Goal: Transaction & Acquisition: Purchase product/service

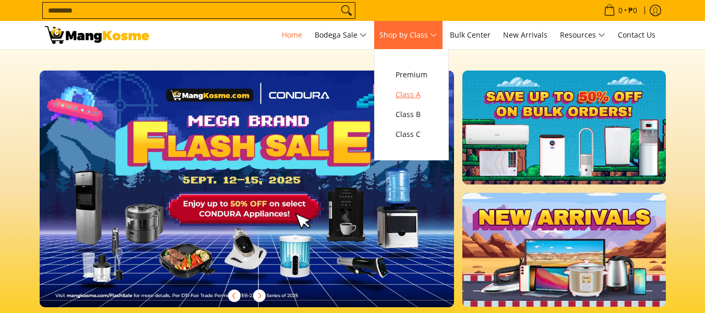
click at [426, 94] on span "Class A" at bounding box center [412, 94] width 32 height 13
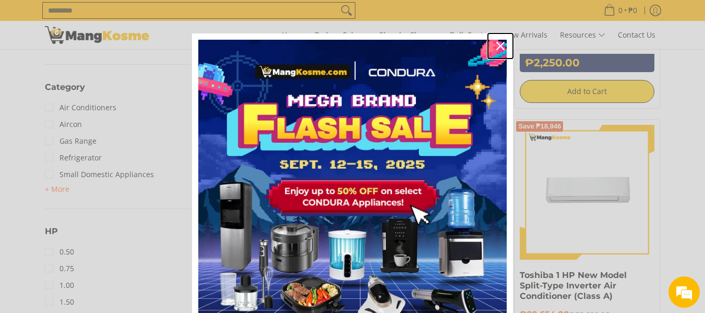
click at [496, 45] on icon "close icon" at bounding box center [500, 46] width 8 height 8
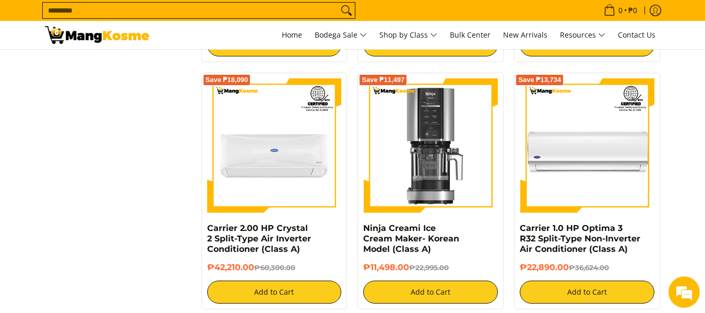
scroll to position [1461, 0]
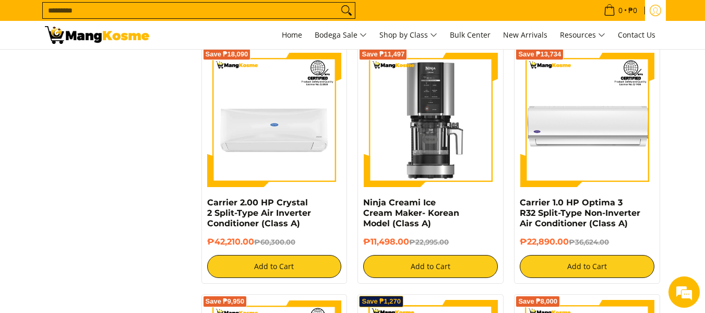
click at [658, 8] on icon "Log in" at bounding box center [655, 10] width 11 height 11
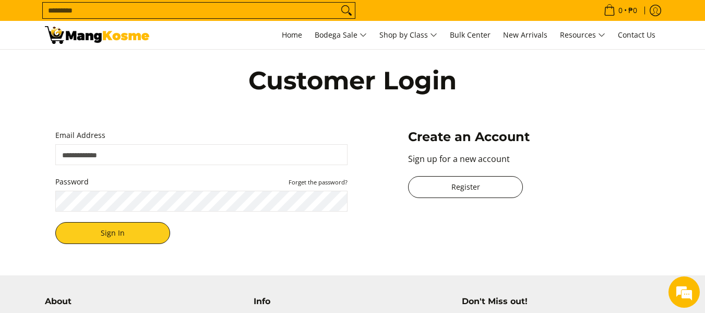
click at [478, 183] on link "Register" at bounding box center [465, 187] width 115 height 22
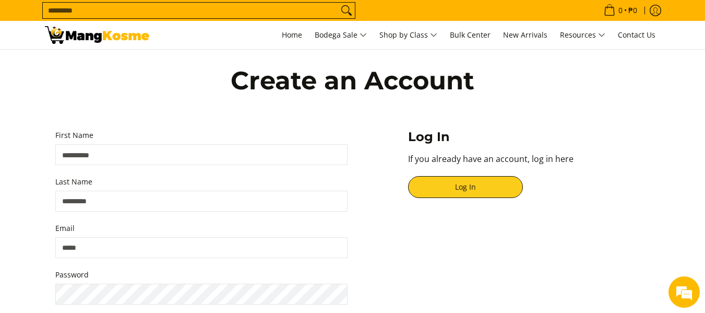
click at [194, 160] on input "First Name" at bounding box center [201, 154] width 292 height 21
click at [179, 153] on input "First Name" at bounding box center [201, 154] width 292 height 21
type input "**********"
type input "********"
type input "**********"
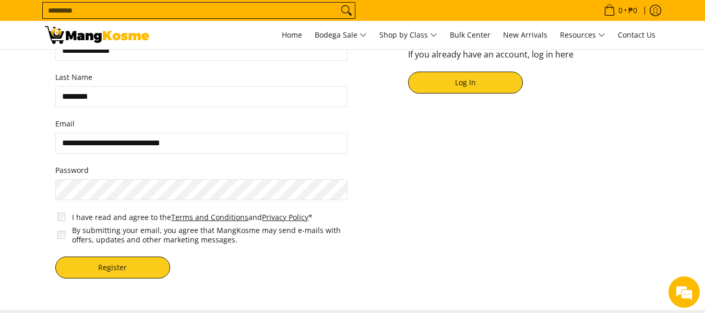
click at [55, 256] on button "Register" at bounding box center [112, 267] width 115 height 22
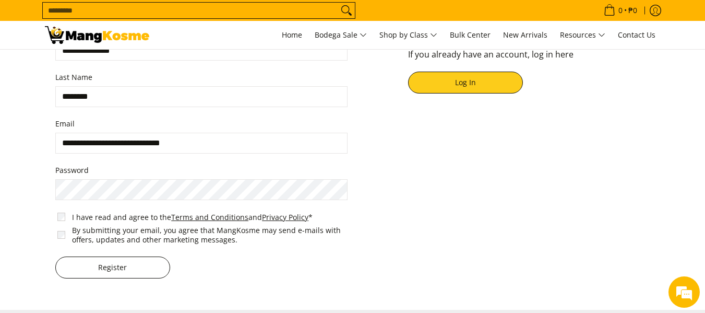
click at [102, 275] on button "Register" at bounding box center [112, 267] width 115 height 22
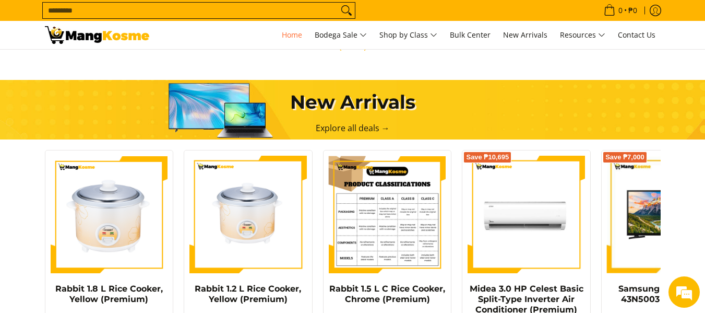
scroll to position [678, 0]
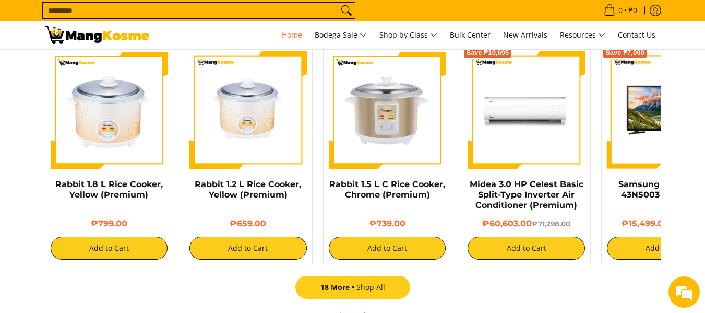
click at [375, 276] on link "18 More Shop All" at bounding box center [352, 287] width 115 height 23
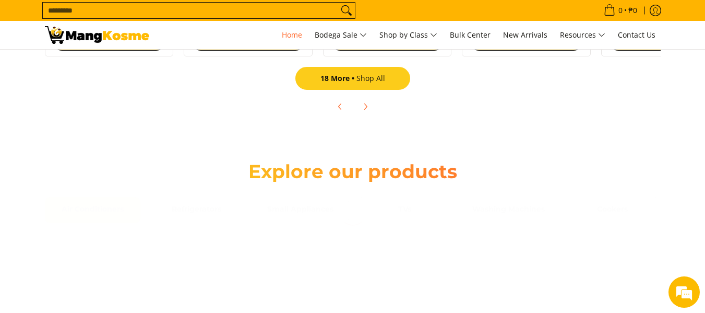
scroll to position [0, 214]
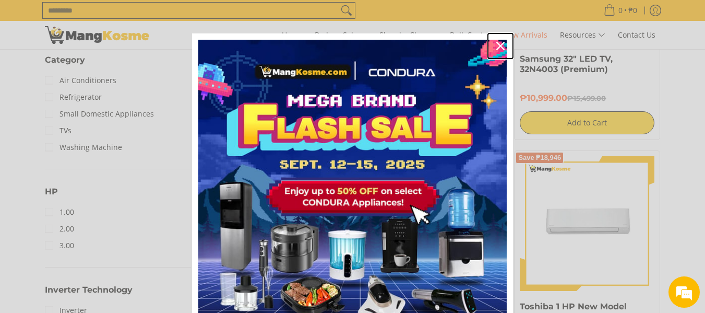
click at [496, 45] on icon "close icon" at bounding box center [500, 46] width 8 height 8
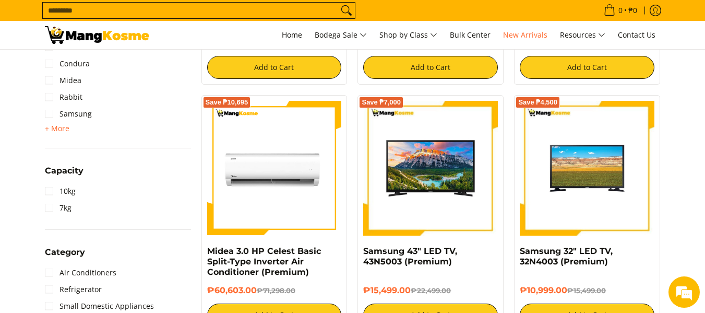
scroll to position [209, 0]
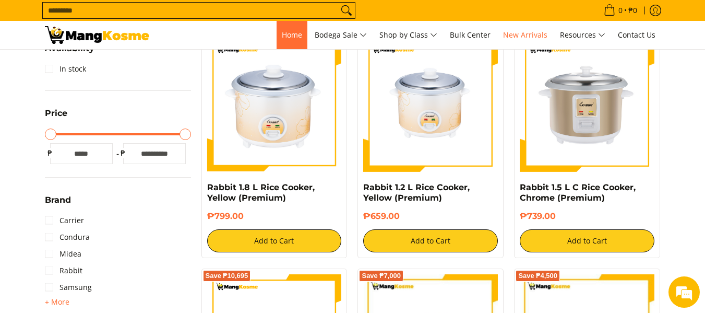
click at [294, 41] on link "Home" at bounding box center [292, 35] width 31 height 28
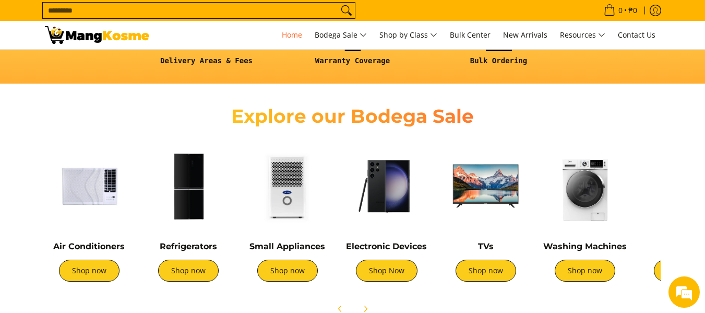
scroll to position [417, 0]
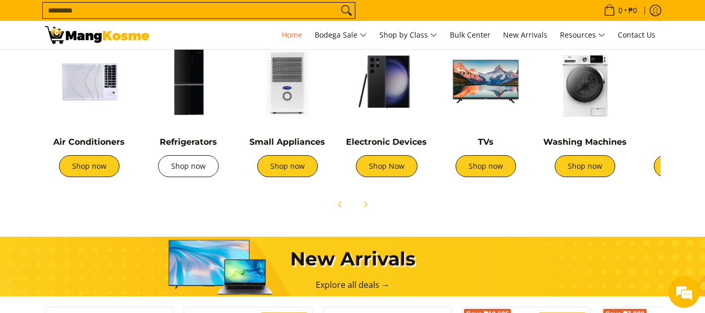
click at [188, 171] on link "Shop now" at bounding box center [188, 166] width 61 height 22
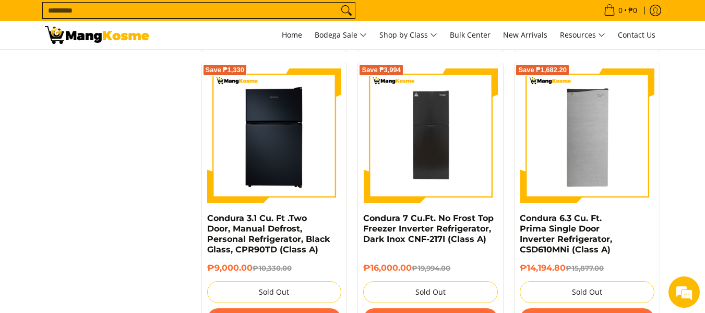
scroll to position [1618, 0]
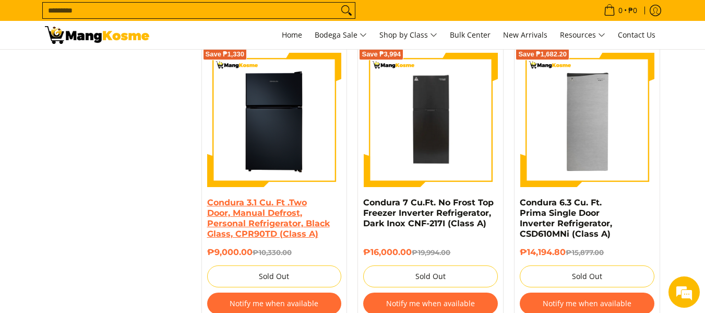
click at [290, 207] on link "Condura 3.1 Cu. Ft .Two Door, Manual Defrost, Personal Refrigerator, Black Glas…" at bounding box center [268, 217] width 123 height 41
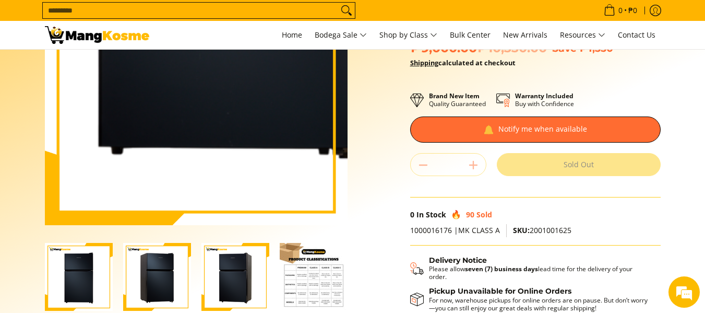
scroll to position [209, 0]
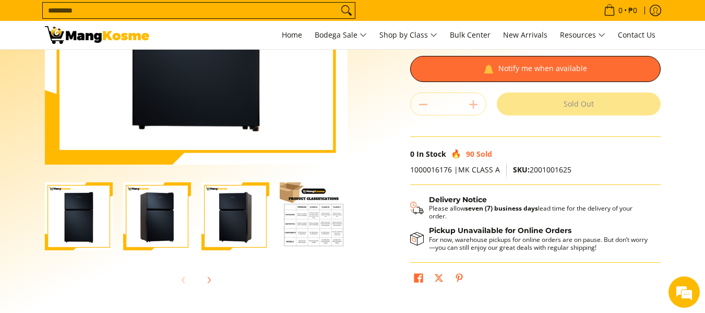
click at [292, 211] on img "Condura 3.1 Cu. Ft .Two Door, Manual Defrost, Personal Refrigerator, Black Glas…" at bounding box center [314, 216] width 68 height 68
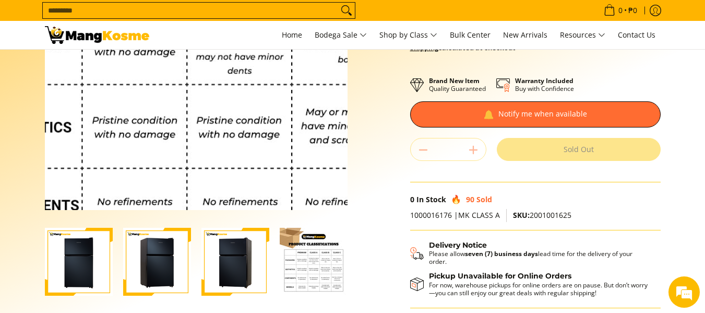
scroll to position [0, 0]
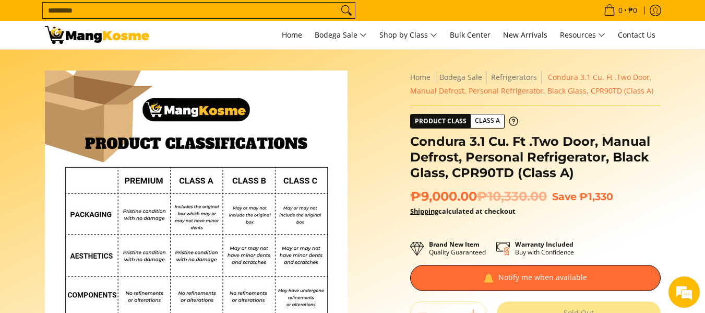
click at [100, 33] on img at bounding box center [97, 35] width 104 height 18
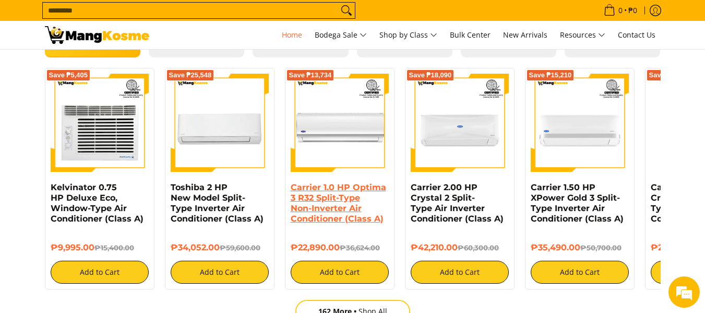
scroll to position [1096, 0]
